Goal: Information Seeking & Learning: Find specific fact

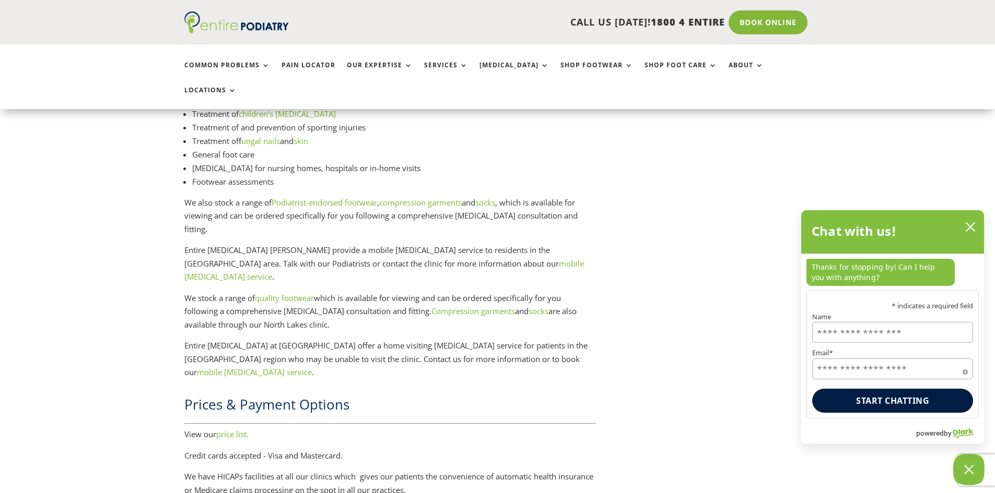
scroll to position [1629, 0]
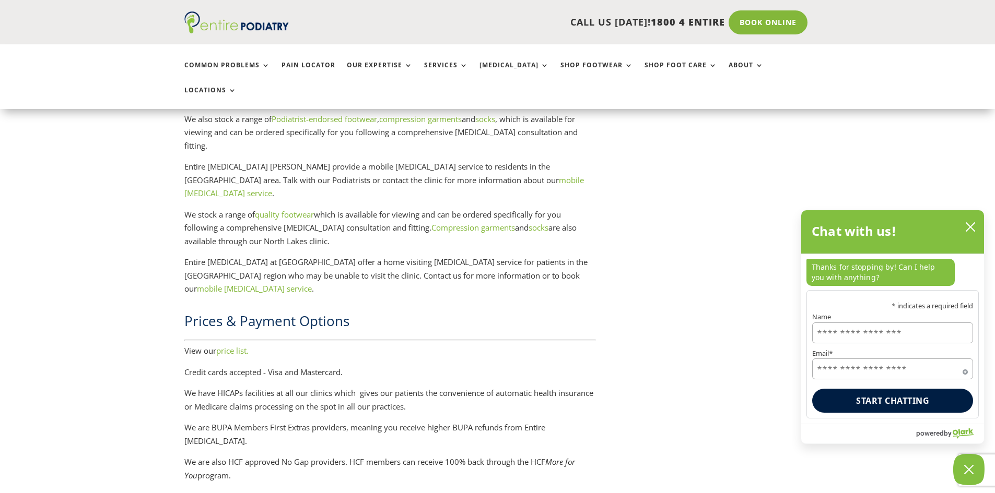
click at [231, 346] on link "price list." at bounding box center [232, 351] width 32 height 10
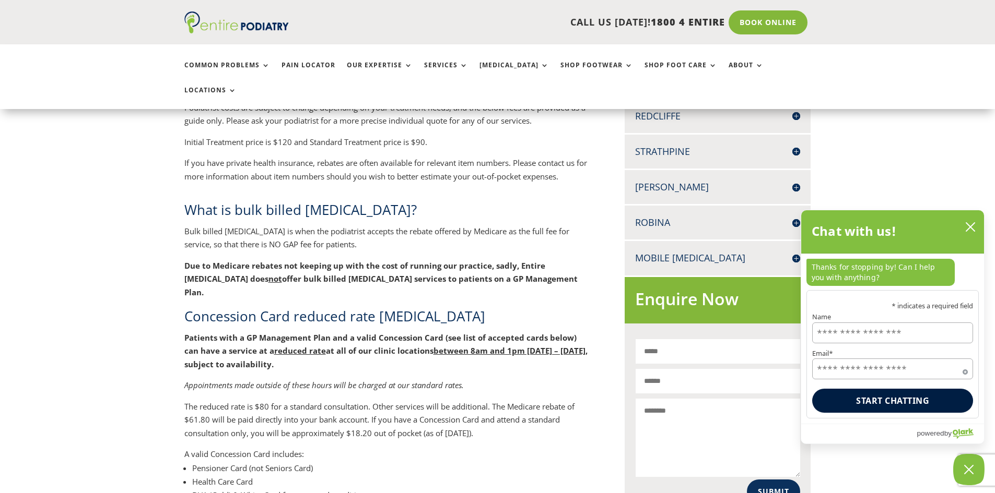
scroll to position [543, 0]
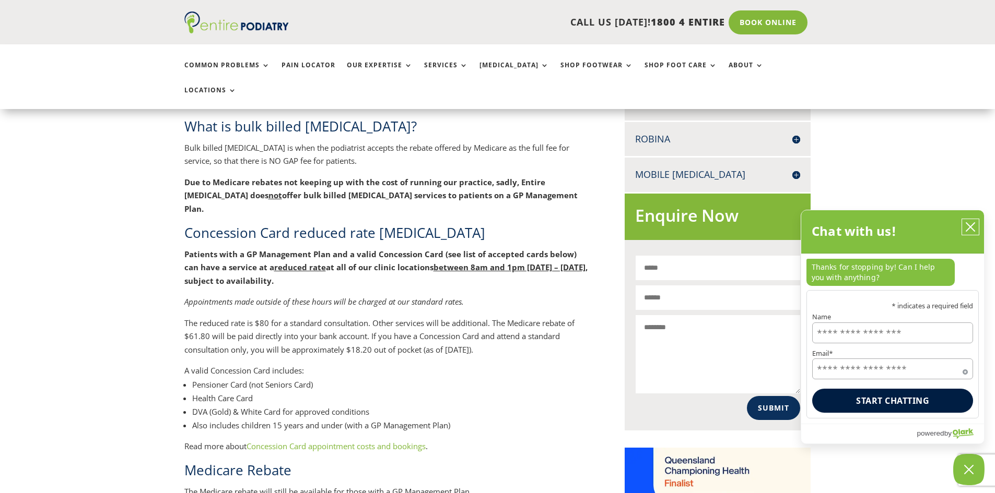
click at [969, 229] on icon "close chatbox" at bounding box center [970, 227] width 8 height 8
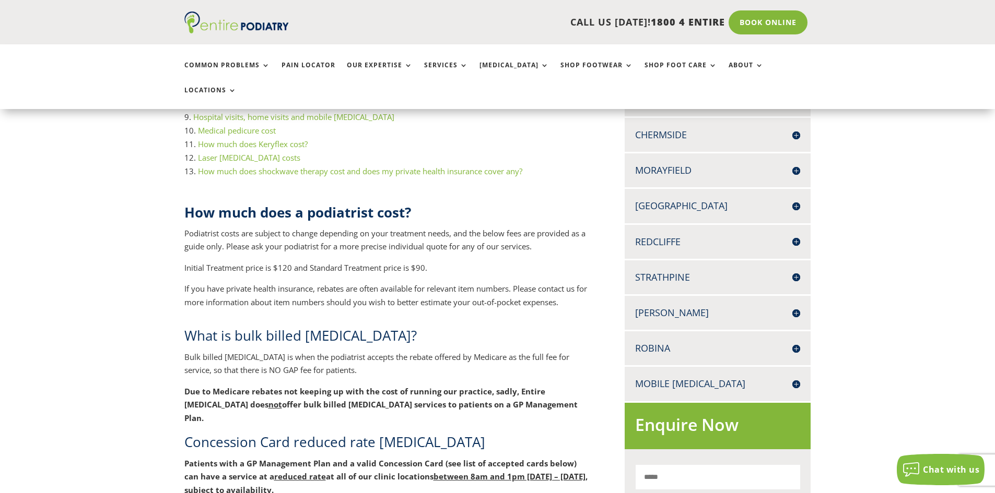
scroll to position [331, 0]
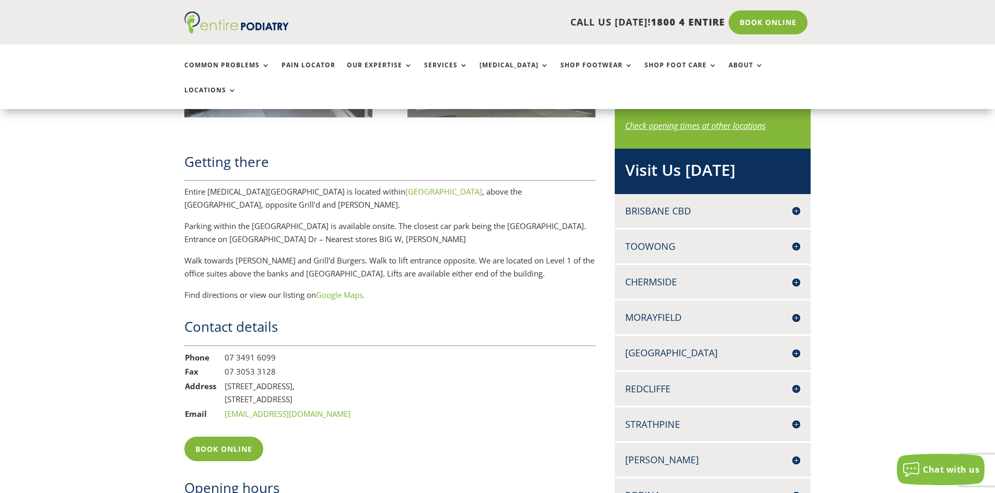
scroll to position [633, 0]
